Goal: Check status

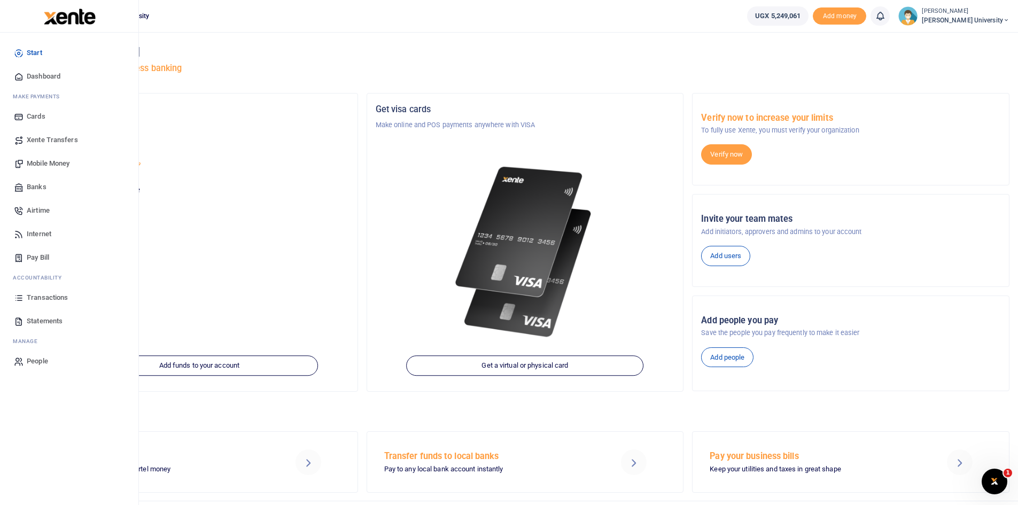
click at [48, 77] on span "Dashboard" at bounding box center [44, 76] width 34 height 11
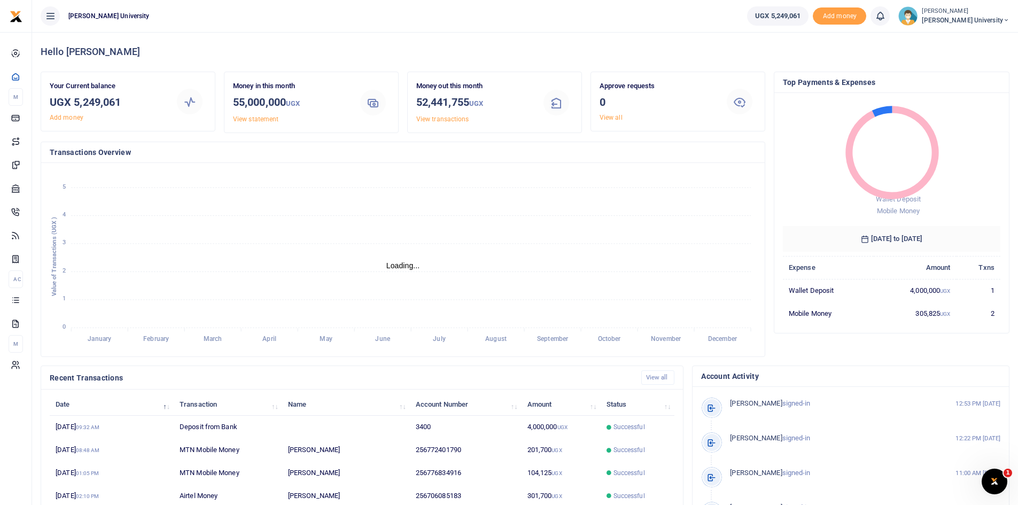
scroll to position [9, 9]
click at [617, 451] on span "Successful" at bounding box center [629, 450] width 32 height 10
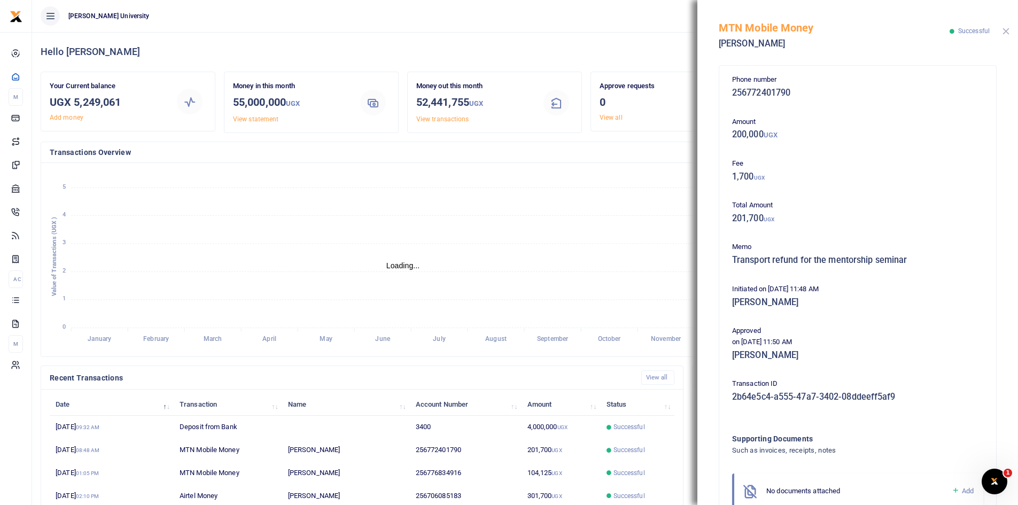
click at [1006, 30] on button "Close" at bounding box center [1005, 31] width 7 height 7
